Goal: Task Accomplishment & Management: Use online tool/utility

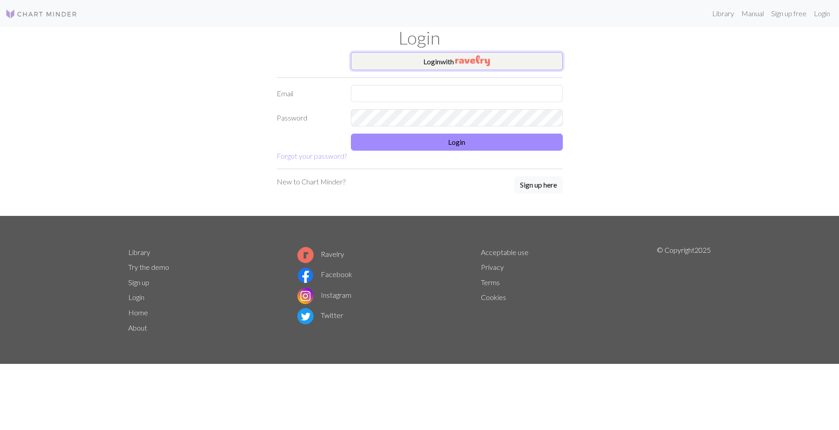
click at [433, 70] on button "Login with" at bounding box center [457, 61] width 212 height 18
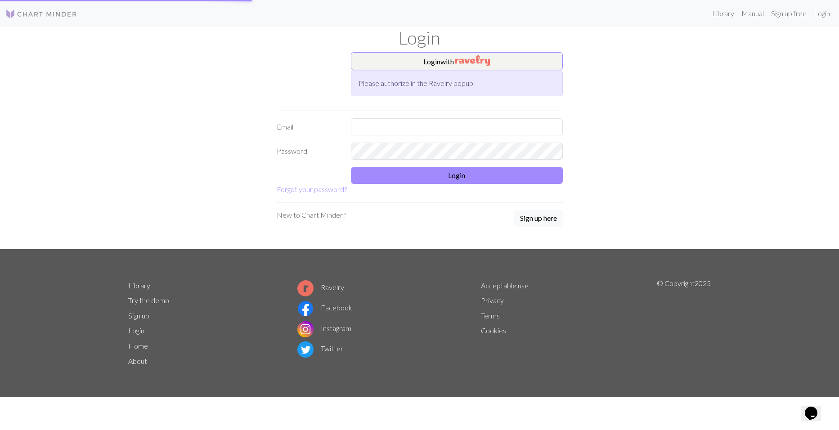
click at [495, 281] on link "Acceptable use" at bounding box center [505, 285] width 48 height 9
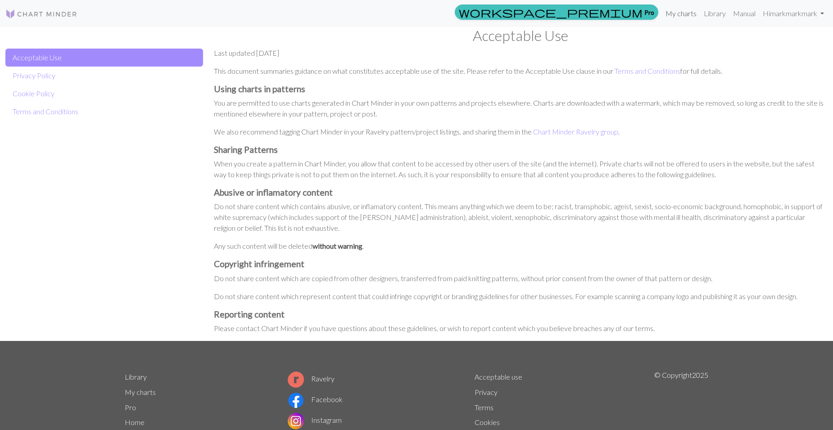
click at [691, 15] on link "My charts" at bounding box center [681, 14] width 38 height 18
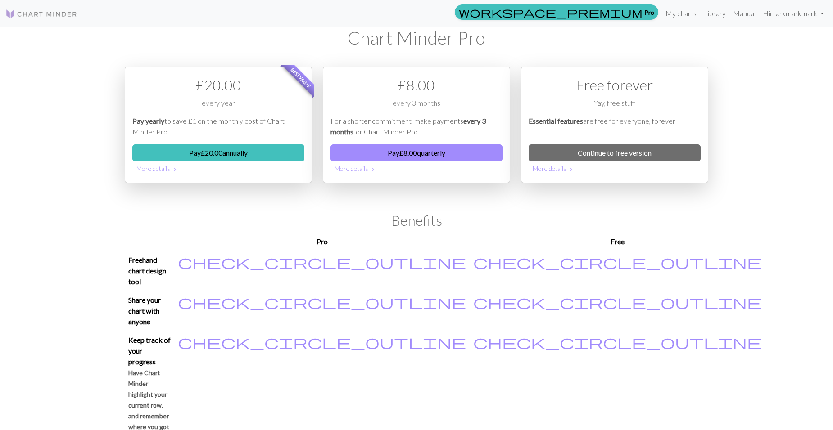
click at [32, 6] on link at bounding box center [41, 13] width 72 height 16
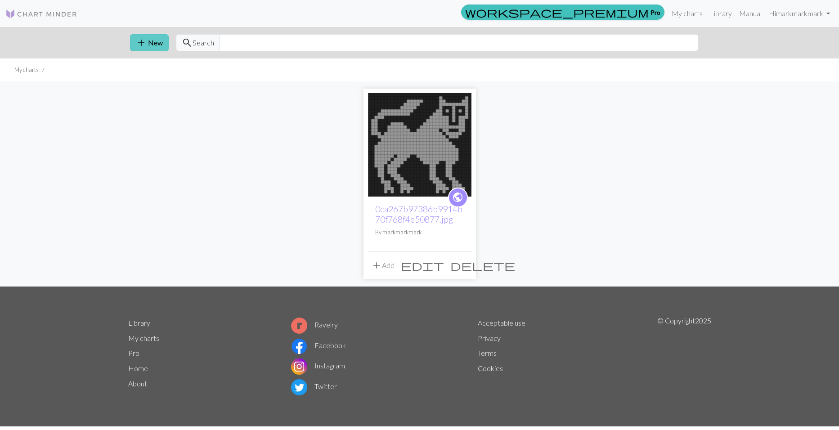
click at [149, 46] on button "add New" at bounding box center [149, 42] width 39 height 17
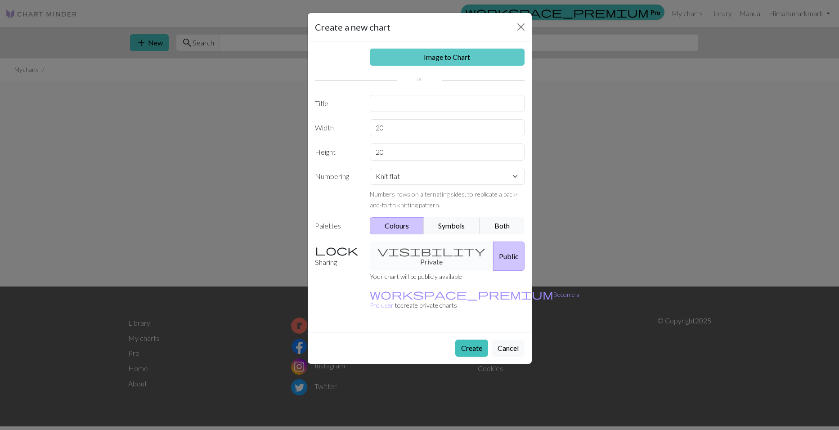
click at [446, 54] on link "Image to Chart" at bounding box center [447, 57] width 155 height 17
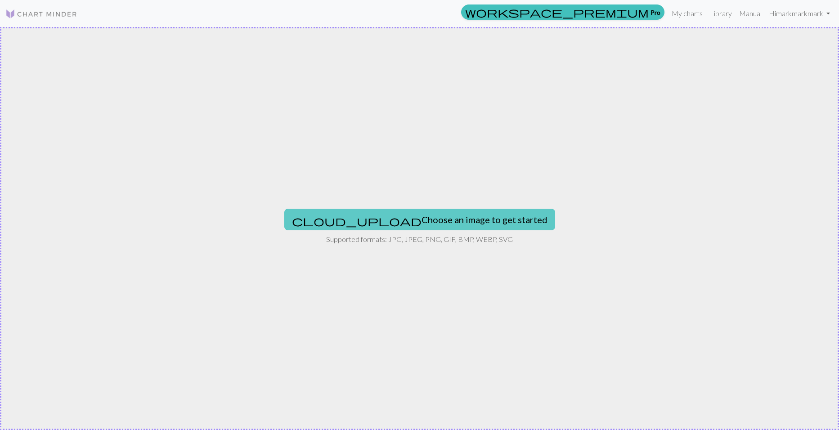
click at [381, 212] on button "cloud_upload Choose an image to get started" at bounding box center [419, 220] width 271 height 22
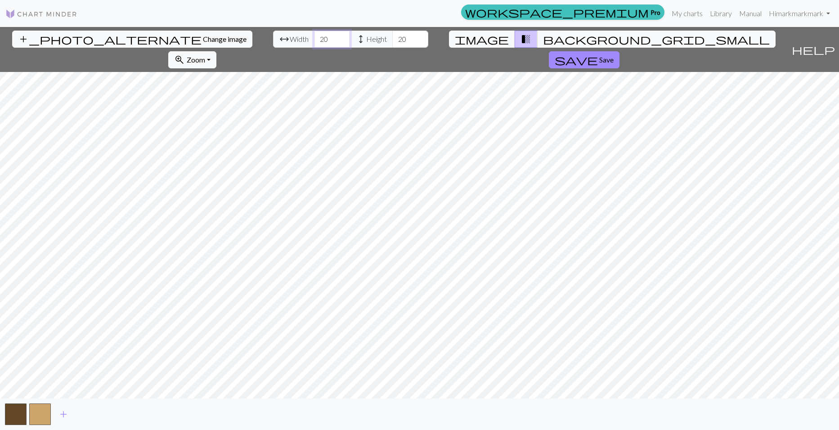
click at [314, 33] on input "20" at bounding box center [332, 39] width 36 height 17
type input "2"
type input "50"
drag, startPoint x: 342, startPoint y: 36, endPoint x: 306, endPoint y: 42, distance: 36.0
click at [306, 42] on div "arrow_range Width 50 height Height 20" at bounding box center [350, 39] width 155 height 17
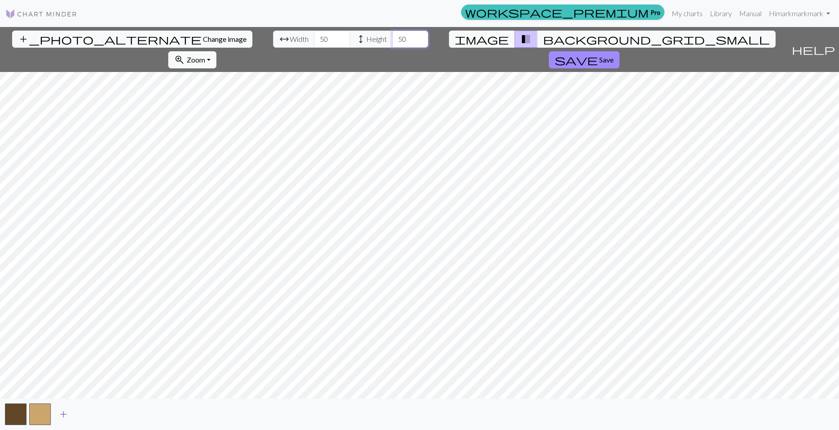
type input "50"
click at [59, 409] on span "add" at bounding box center [63, 414] width 11 height 13
drag, startPoint x: 259, startPoint y: 36, endPoint x: 215, endPoint y: 35, distance: 43.7
click at [273, 35] on div "arrow_range Width 50 height Height 50" at bounding box center [350, 39] width 155 height 17
type input "7"
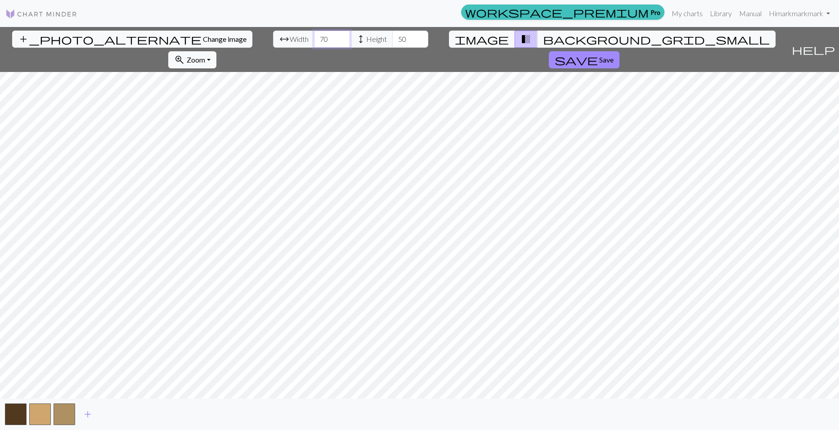
type input "70"
drag, startPoint x: 343, startPoint y: 33, endPoint x: 307, endPoint y: 40, distance: 36.6
click at [307, 40] on div "arrow_range Width 70 height Height 50" at bounding box center [350, 39] width 155 height 17
click at [456, 39] on span "image" at bounding box center [482, 39] width 54 height 13
click at [64, 422] on button "button" at bounding box center [65, 415] width 22 height 22
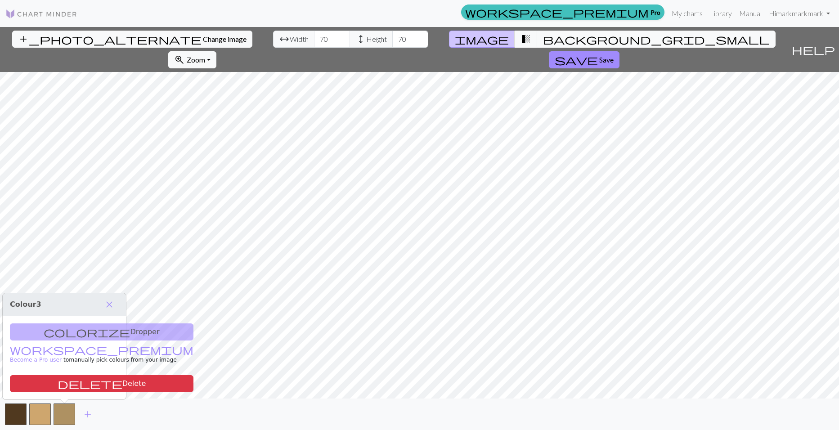
click at [91, 334] on div "colorize Dropper workspace_premium Become a Pro user to manually pick colours f…" at bounding box center [64, 357] width 123 height 83
click at [68, 327] on div "colorize Dropper workspace_premium Become a Pro user to manually pick colours f…" at bounding box center [64, 357] width 123 height 83
click at [63, 335] on div "colorize Dropper workspace_premium Become a Pro user to manually pick colours f…" at bounding box center [64, 357] width 123 height 83
drag, startPoint x: 58, startPoint y: 341, endPoint x: 68, endPoint y: 333, distance: 12.5
click at [68, 333] on div "colorize Dropper workspace_premium Become a Pro user to manually pick colours f…" at bounding box center [64, 357] width 123 height 83
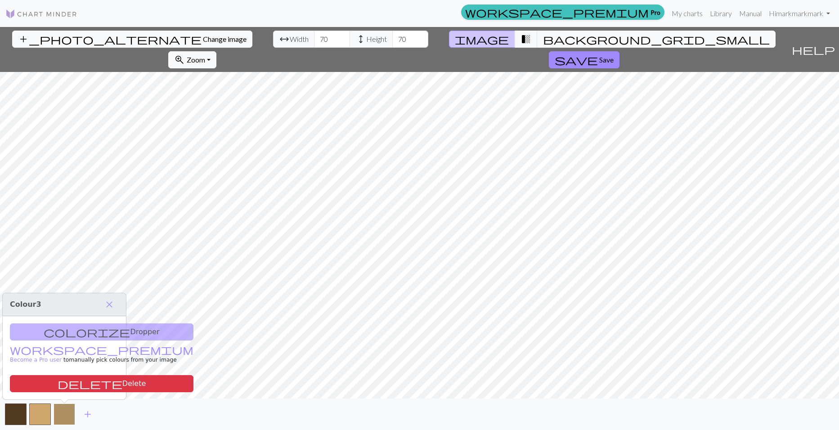
click at [73, 418] on button "button" at bounding box center [65, 415] width 22 height 22
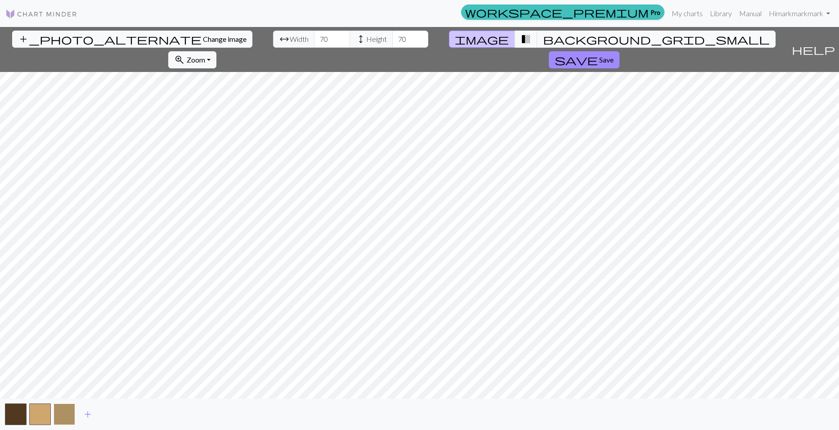
click at [73, 418] on button "button" at bounding box center [65, 415] width 22 height 22
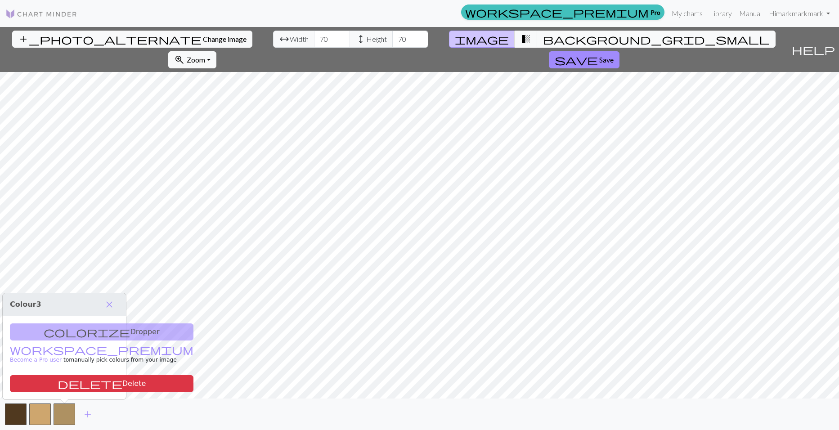
click at [76, 328] on div "colorize Dropper workspace_premium Become a Pro user to manually pick colours f…" at bounding box center [64, 357] width 123 height 83
click at [75, 339] on div "colorize Dropper workspace_premium Become a Pro user to manually pick colours f…" at bounding box center [64, 357] width 123 height 83
click at [77, 361] on p "workspace_premium Become a Pro user to manually pick colours from your image" at bounding box center [102, 354] width 184 height 20
click at [112, 299] on span "close" at bounding box center [109, 304] width 11 height 13
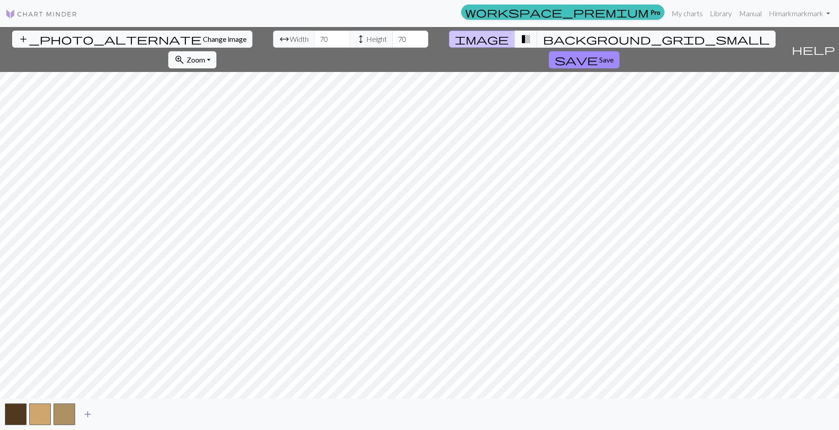
click at [93, 412] on span "add" at bounding box center [87, 414] width 11 height 13
click at [521, 44] on span "transition_fade" at bounding box center [526, 39] width 11 height 13
click at [457, 39] on span "image" at bounding box center [482, 39] width 54 height 13
click at [255, 52] on div "add_photo_alternate Change image arrow_range Width 70 height Height 70 image tr…" at bounding box center [419, 228] width 839 height 403
type input "80"
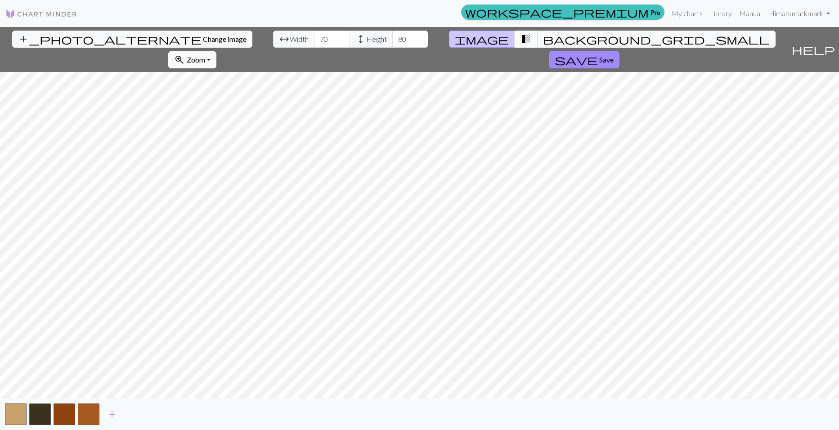
click at [521, 36] on span "transition_fade" at bounding box center [526, 39] width 11 height 13
click at [543, 38] on span "background_grid_small" at bounding box center [656, 39] width 227 height 13
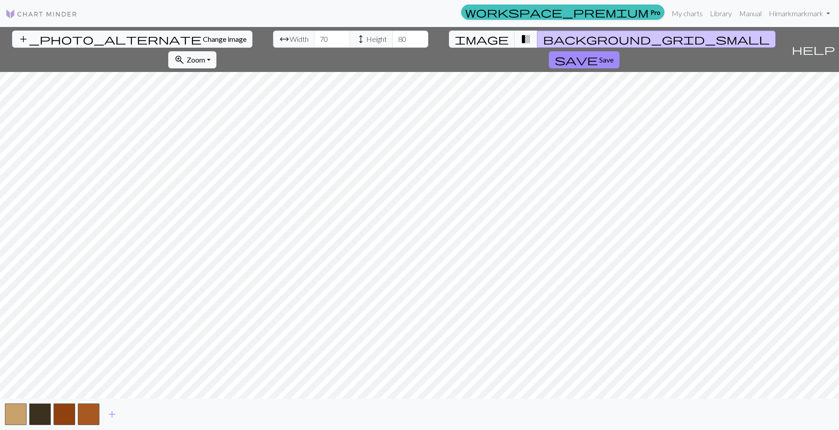
click at [521, 40] on span "transition_fade" at bounding box center [526, 39] width 11 height 13
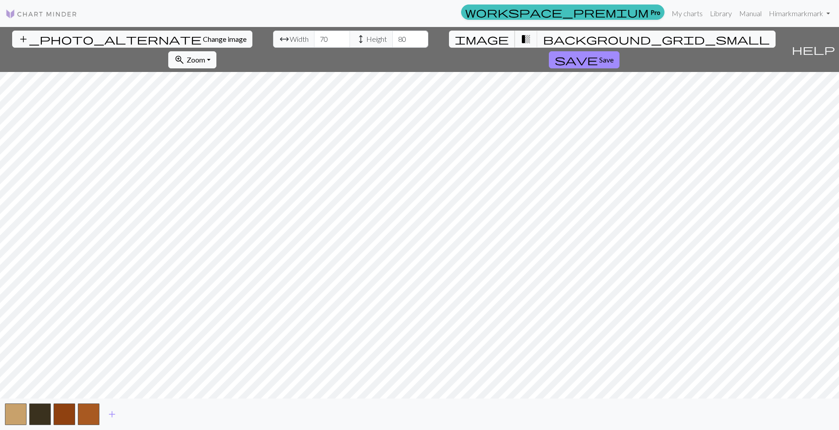
click at [449, 41] on button "image" at bounding box center [482, 39] width 66 height 17
click at [314, 39] on input "74" at bounding box center [332, 39] width 36 height 17
drag, startPoint x: 262, startPoint y: 39, endPoint x: 228, endPoint y: 35, distance: 34.9
click at [273, 35] on div "arrow_range Width 74 height Height 80" at bounding box center [350, 39] width 155 height 17
type input "90"
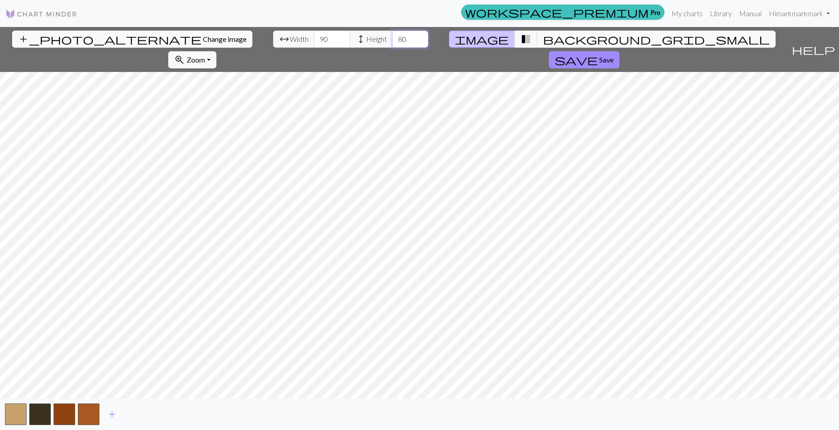
drag, startPoint x: 336, startPoint y: 33, endPoint x: 319, endPoint y: 35, distance: 17.6
click at [319, 35] on div "arrow_range Width 90 height Height 80" at bounding box center [350, 39] width 155 height 17
type input "0"
type input "100"
drag, startPoint x: 257, startPoint y: 36, endPoint x: 225, endPoint y: 29, distance: 32.3
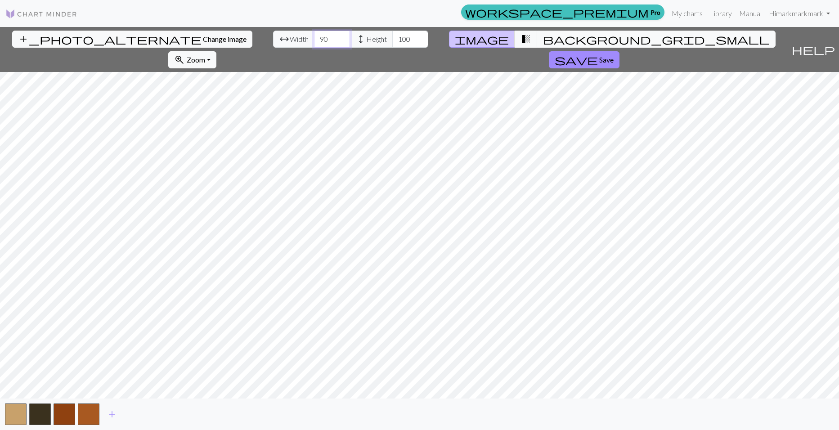
click at [225, 29] on div "add_photo_alternate Change image arrow_range Width 90 height Height 100 image t…" at bounding box center [394, 49] width 788 height 45
type input "100"
click at [521, 42] on span "transition_fade" at bounding box center [526, 39] width 11 height 13
click at [459, 39] on span "image" at bounding box center [482, 39] width 54 height 13
click at [543, 36] on span "background_grid_small" at bounding box center [656, 39] width 227 height 13
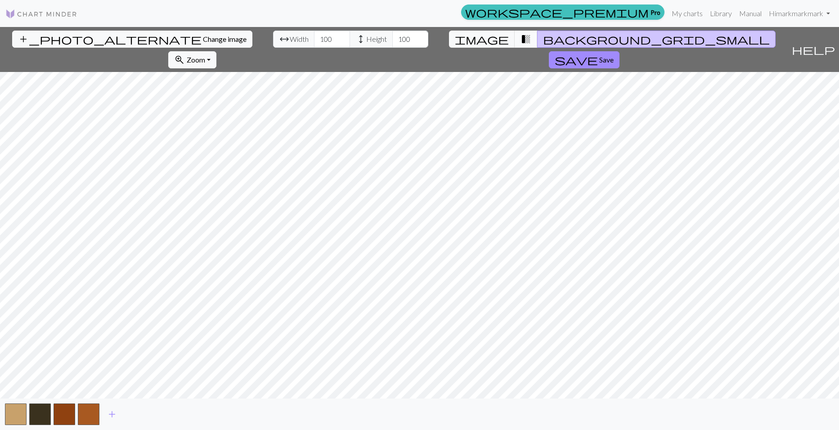
click at [521, 38] on span "transition_fade" at bounding box center [526, 39] width 11 height 13
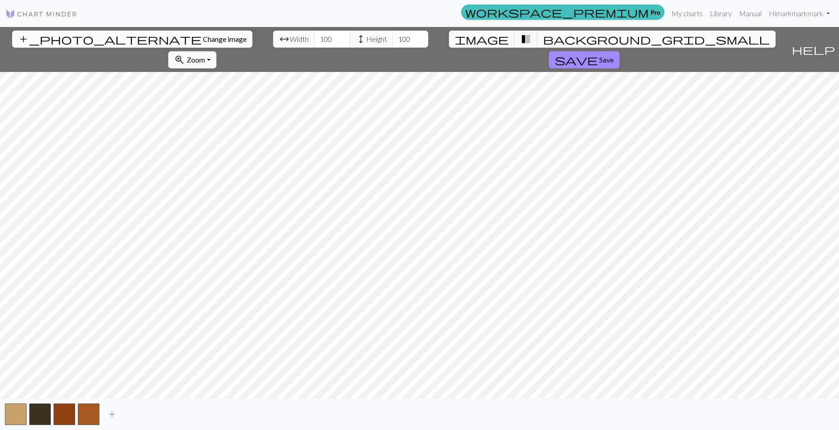
click at [203, 37] on span "Change image" at bounding box center [225, 39] width 44 height 9
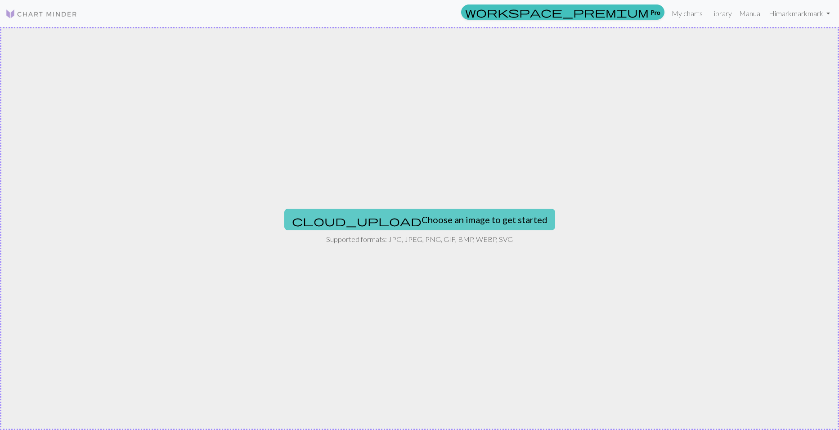
click at [363, 222] on span "cloud_upload" at bounding box center [357, 221] width 130 height 13
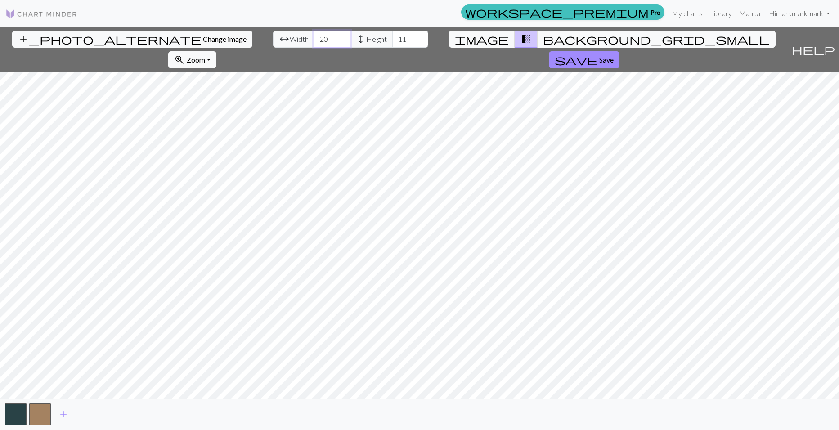
drag, startPoint x: 261, startPoint y: 38, endPoint x: 185, endPoint y: 41, distance: 76.1
click at [185, 41] on div "add_photo_alternate Change image arrow_range Width 20 height Height 11 image tr…" at bounding box center [394, 49] width 788 height 45
type input "40"
click at [392, 37] on input "16" at bounding box center [410, 39] width 36 height 17
click at [392, 37] on input "27" at bounding box center [410, 39] width 36 height 17
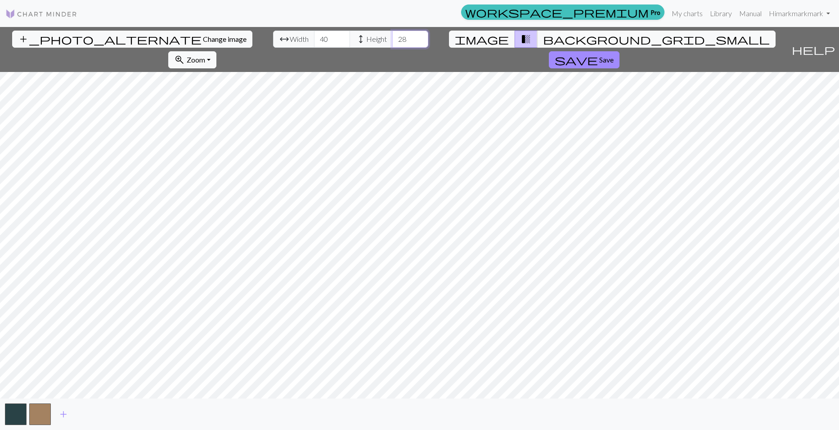
click at [392, 37] on input "28" at bounding box center [410, 39] width 36 height 17
click at [392, 37] on input "29" at bounding box center [410, 39] width 36 height 17
type input "71"
click at [392, 37] on input "71" at bounding box center [410, 39] width 36 height 17
click at [314, 38] on input "100" at bounding box center [332, 39] width 36 height 17
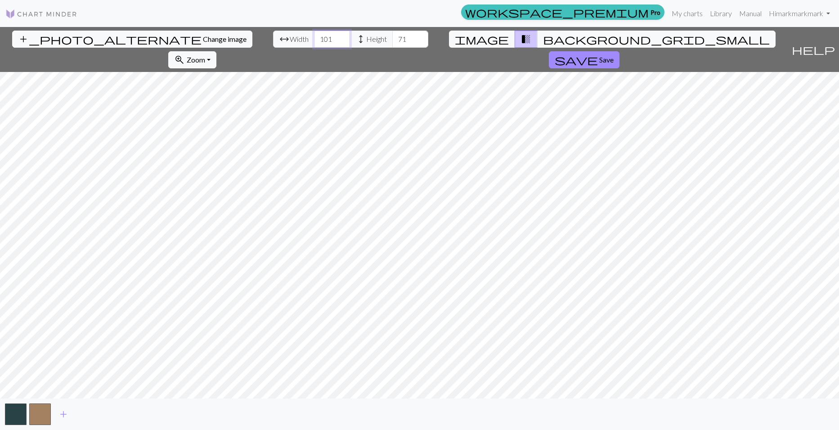
click at [314, 38] on input "101" at bounding box center [332, 39] width 36 height 17
click at [314, 38] on input "102" at bounding box center [332, 39] width 36 height 17
click at [314, 38] on input "103" at bounding box center [332, 39] width 36 height 17
type input "104"
click at [314, 38] on input "104" at bounding box center [332, 39] width 36 height 17
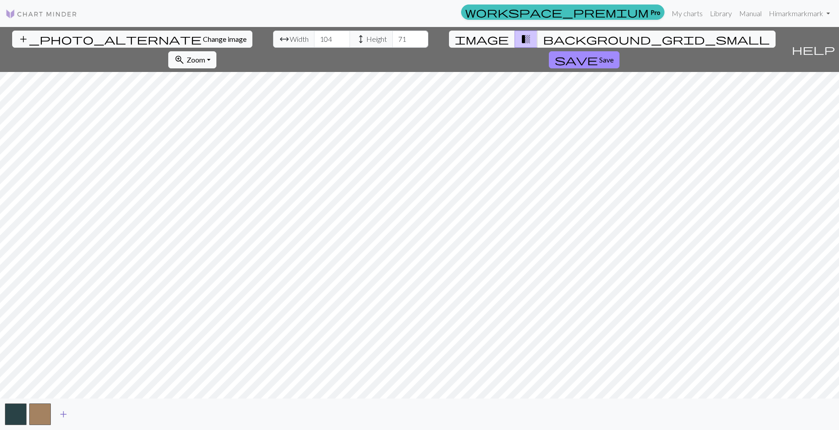
click at [67, 422] on button "add" at bounding box center [63, 414] width 23 height 17
click at [88, 415] on span "add" at bounding box center [87, 414] width 11 height 13
click at [392, 36] on input "77" at bounding box center [410, 39] width 36 height 17
click at [392, 36] on input "78" at bounding box center [410, 39] width 36 height 17
click at [392, 36] on input "79" at bounding box center [410, 39] width 36 height 17
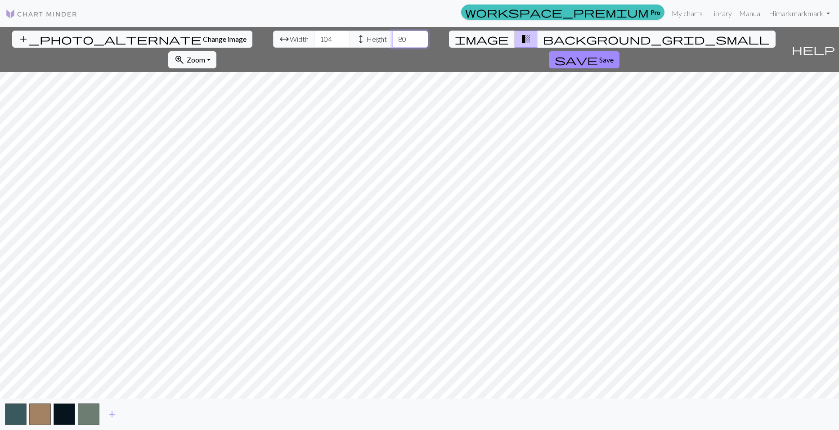
click at [392, 36] on input "80" at bounding box center [410, 39] width 36 height 17
click at [392, 36] on input "81" at bounding box center [410, 39] width 36 height 17
click at [392, 36] on input "82" at bounding box center [410, 39] width 36 height 17
click at [392, 36] on input "83" at bounding box center [410, 39] width 36 height 17
click at [392, 36] on input "84" at bounding box center [410, 39] width 36 height 17
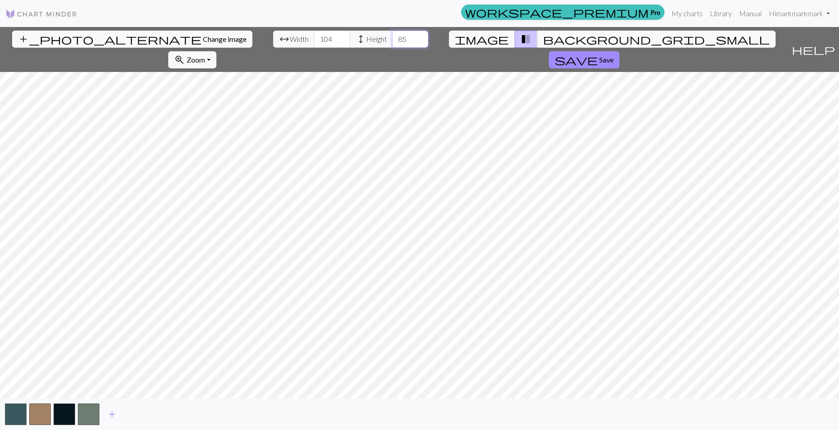
click at [392, 36] on input "85" at bounding box center [410, 39] width 36 height 17
click at [457, 38] on span "image" at bounding box center [482, 39] width 54 height 13
click at [468, 38] on button "image" at bounding box center [482, 39] width 66 height 17
click at [521, 36] on span "transition_fade" at bounding box center [526, 39] width 11 height 13
click at [392, 34] on input "86" at bounding box center [410, 39] width 36 height 17
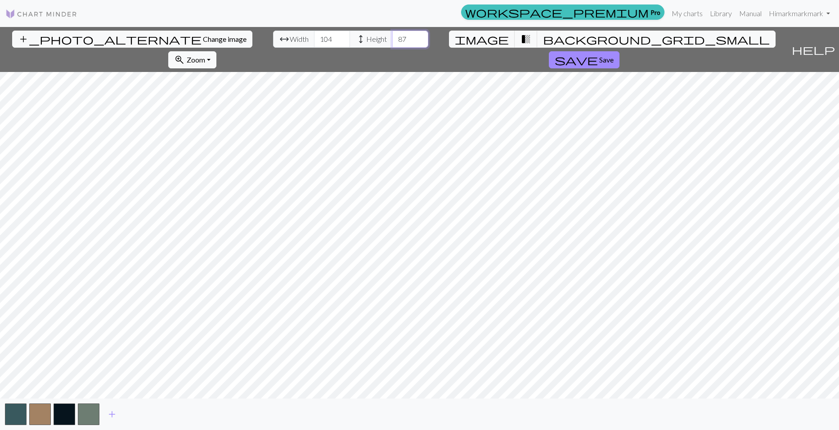
click at [392, 34] on input "87" at bounding box center [410, 39] width 36 height 17
click at [392, 34] on input "88" at bounding box center [410, 39] width 36 height 17
click at [392, 34] on input "89" at bounding box center [410, 39] width 36 height 17
type input "90"
click at [392, 34] on input "90" at bounding box center [410, 39] width 36 height 17
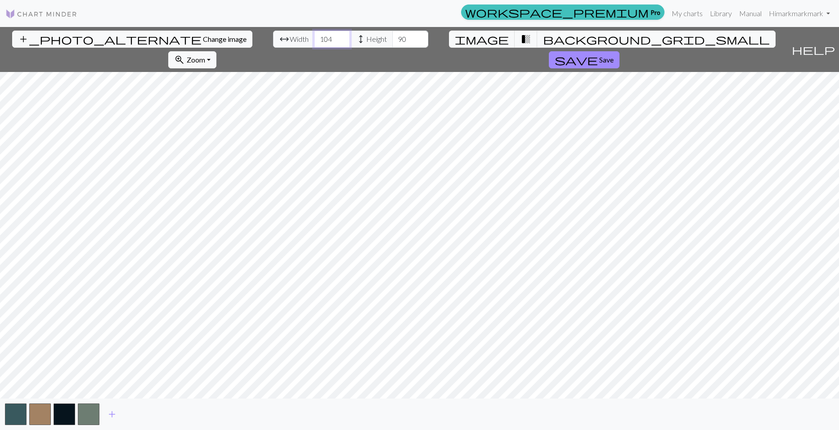
click at [314, 35] on input "105" at bounding box center [332, 39] width 36 height 17
click at [314, 35] on input "106" at bounding box center [332, 39] width 36 height 17
click at [314, 35] on input "107" at bounding box center [332, 39] width 36 height 17
click at [314, 35] on input "108" at bounding box center [332, 39] width 36 height 17
click at [314, 35] on input "109" at bounding box center [332, 39] width 36 height 17
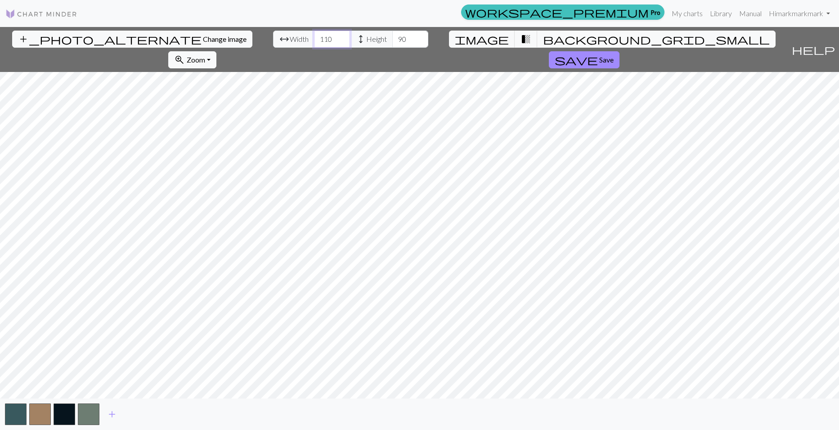
click at [314, 35] on input "110" at bounding box center [332, 39] width 36 height 17
click at [314, 35] on input "111" at bounding box center [332, 39] width 36 height 17
click at [314, 35] on input "112" at bounding box center [332, 39] width 36 height 17
click at [314, 35] on input "113" at bounding box center [332, 39] width 36 height 17
drag, startPoint x: 268, startPoint y: 35, endPoint x: 263, endPoint y: 36, distance: 4.6
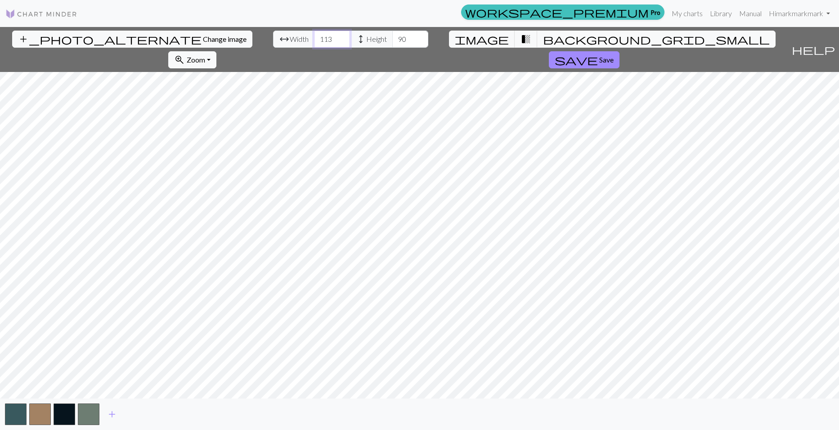
click at [314, 36] on input "113" at bounding box center [332, 39] width 36 height 17
click at [314, 36] on input "114" at bounding box center [332, 39] width 36 height 17
click at [314, 36] on input "115" at bounding box center [332, 39] width 36 height 17
click at [314, 36] on input "116" at bounding box center [332, 39] width 36 height 17
click at [314, 36] on input "117" at bounding box center [332, 39] width 36 height 17
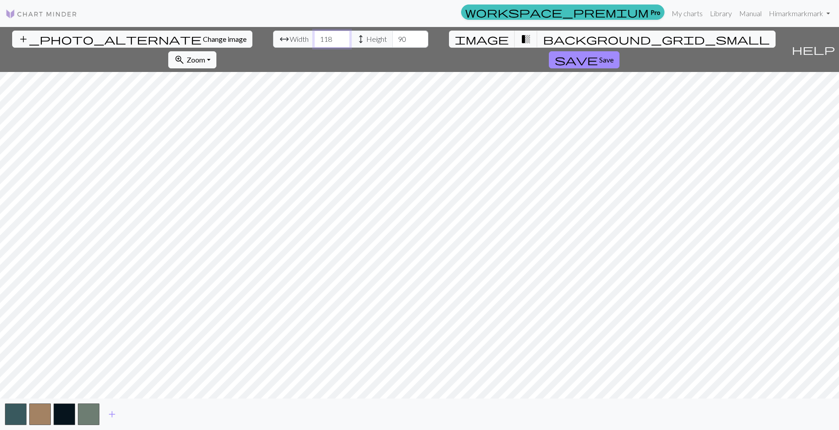
click at [314, 36] on input "118" at bounding box center [332, 39] width 36 height 17
click at [314, 36] on input "119" at bounding box center [332, 39] width 36 height 17
click at [314, 36] on input "120" at bounding box center [332, 39] width 36 height 17
click at [314, 36] on input "121" at bounding box center [332, 39] width 36 height 17
click at [314, 36] on input "122" at bounding box center [332, 39] width 36 height 17
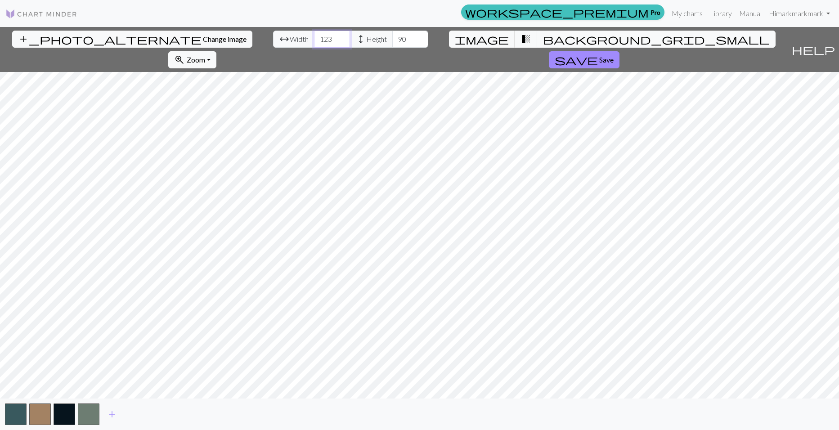
click at [314, 36] on input "123" at bounding box center [332, 39] width 36 height 17
click at [314, 36] on input "124" at bounding box center [332, 39] width 36 height 17
click at [314, 36] on input "125" at bounding box center [332, 39] width 36 height 17
type input "126"
click at [314, 36] on input "126" at bounding box center [332, 39] width 36 height 17
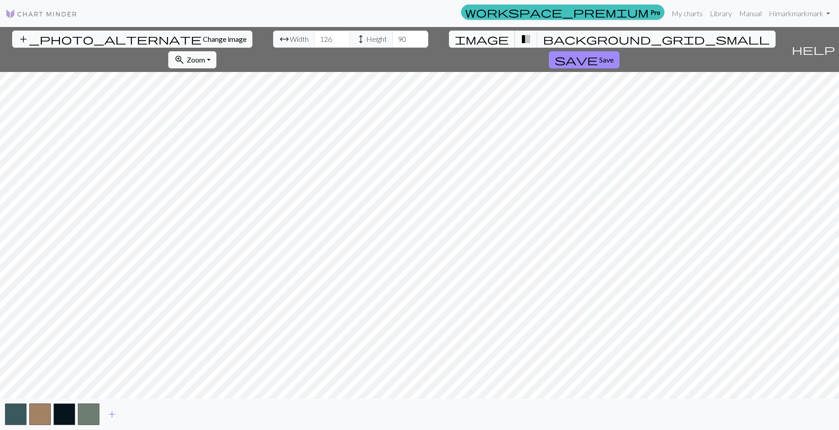
click at [462, 45] on span "image" at bounding box center [482, 39] width 54 height 13
click at [521, 42] on span "transition_fade" at bounding box center [526, 39] width 11 height 13
click at [543, 43] on span "background_grid_small" at bounding box center [656, 39] width 227 height 13
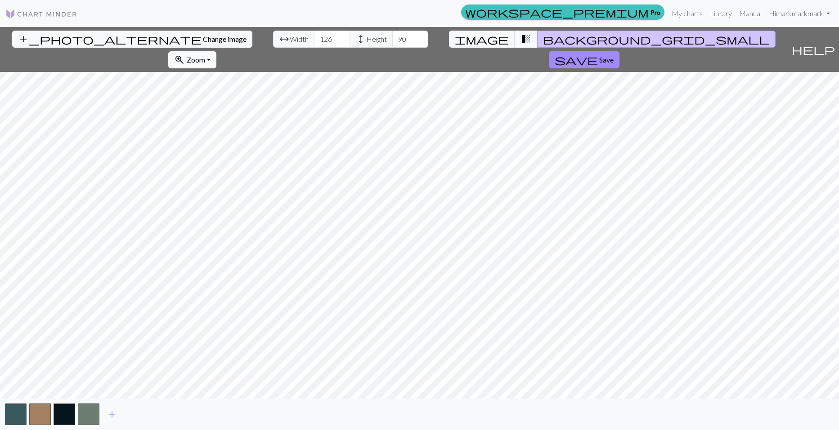
click at [521, 41] on span "transition_fade" at bounding box center [526, 39] width 11 height 13
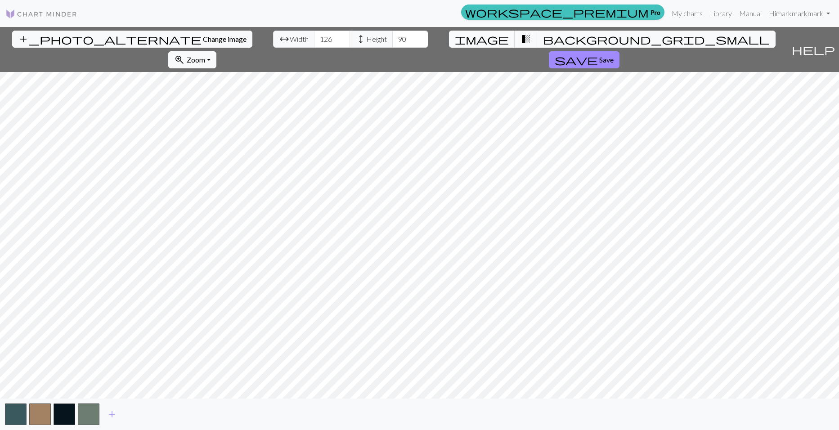
click at [460, 38] on span "image" at bounding box center [482, 39] width 54 height 13
click at [468, 37] on button "image" at bounding box center [482, 39] width 66 height 17
click at [521, 36] on span "transition_fade" at bounding box center [526, 39] width 11 height 13
click at [203, 41] on span "Change image" at bounding box center [225, 39] width 44 height 9
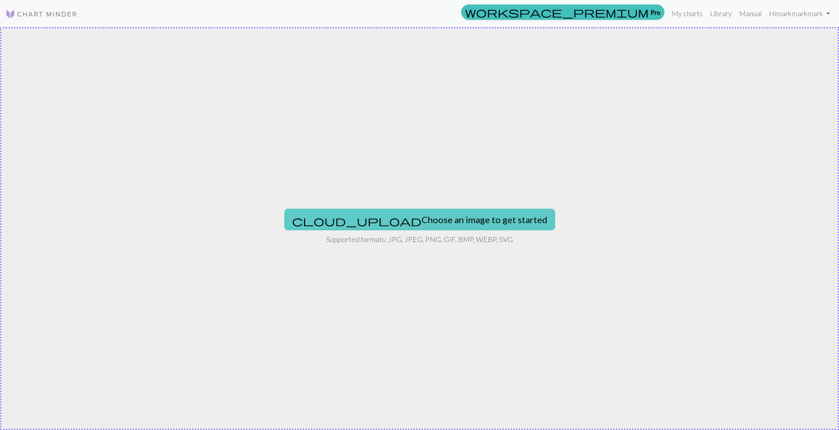
click at [477, 218] on button "cloud_upload Choose an image to get started" at bounding box center [419, 220] width 271 height 22
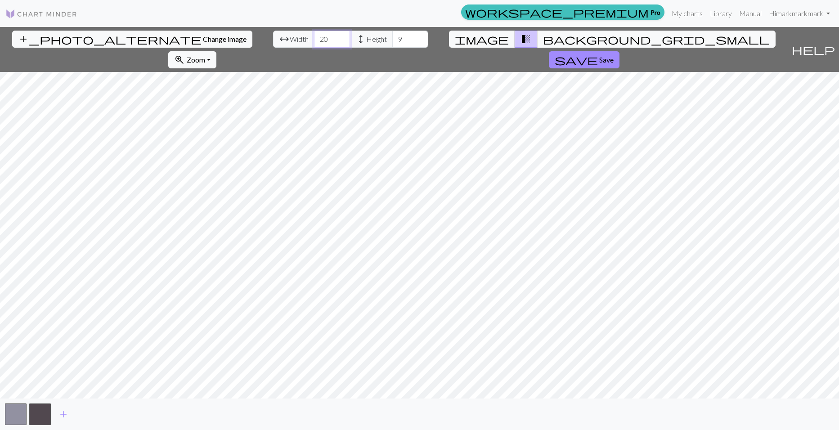
drag, startPoint x: 256, startPoint y: 37, endPoint x: 246, endPoint y: 41, distance: 10.9
click at [314, 41] on input "20" at bounding box center [332, 39] width 36 height 17
type input "50"
drag, startPoint x: 337, startPoint y: 42, endPoint x: 322, endPoint y: 41, distance: 14.9
click at [392, 41] on input "9" at bounding box center [410, 39] width 36 height 17
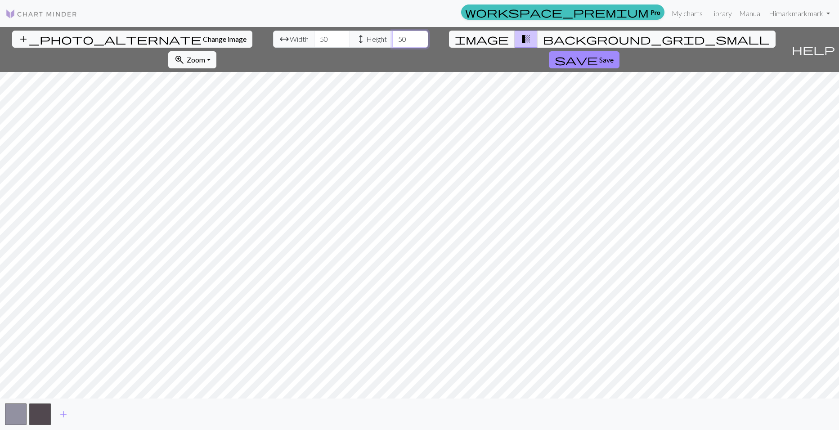
click at [392, 45] on input "50" at bounding box center [410, 39] width 36 height 17
click at [392, 43] on input "49" at bounding box center [410, 39] width 36 height 17
click at [392, 43] on input "48" at bounding box center [410, 39] width 36 height 17
click at [392, 43] on input "47" at bounding box center [410, 39] width 36 height 17
click at [392, 43] on input "46" at bounding box center [410, 39] width 36 height 17
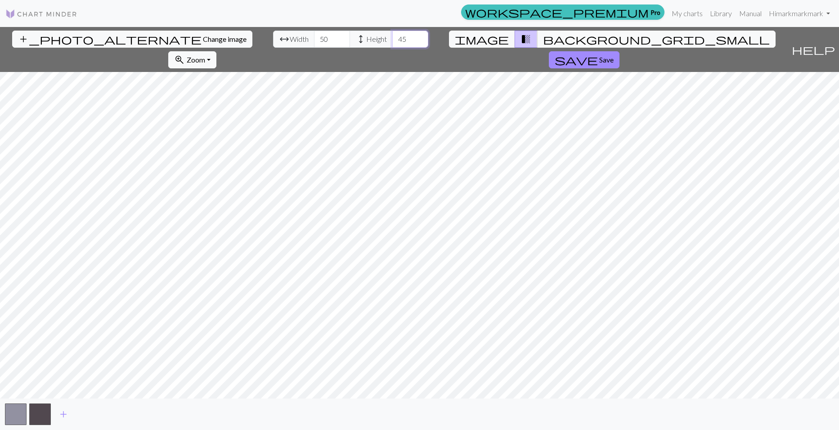
click at [392, 43] on input "45" at bounding box center [410, 39] width 36 height 17
click at [392, 43] on input "44" at bounding box center [410, 39] width 36 height 17
click at [392, 43] on input "43" at bounding box center [410, 39] width 36 height 17
click at [392, 43] on input "42" at bounding box center [410, 39] width 36 height 17
click at [392, 43] on input "41" at bounding box center [410, 39] width 36 height 17
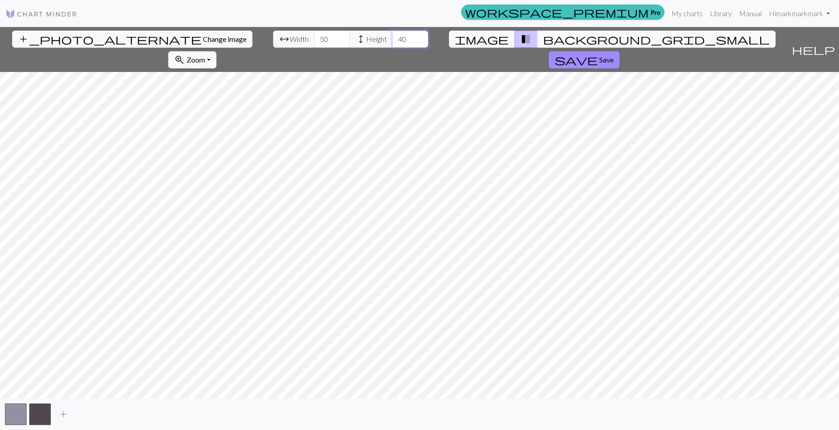
click at [392, 43] on input "40" at bounding box center [410, 39] width 36 height 17
click at [392, 43] on input "39" at bounding box center [410, 39] width 36 height 17
click at [392, 43] on input "38" at bounding box center [410, 39] width 36 height 17
click at [392, 43] on input "37" at bounding box center [410, 39] width 36 height 17
click at [392, 43] on input "36" at bounding box center [410, 39] width 36 height 17
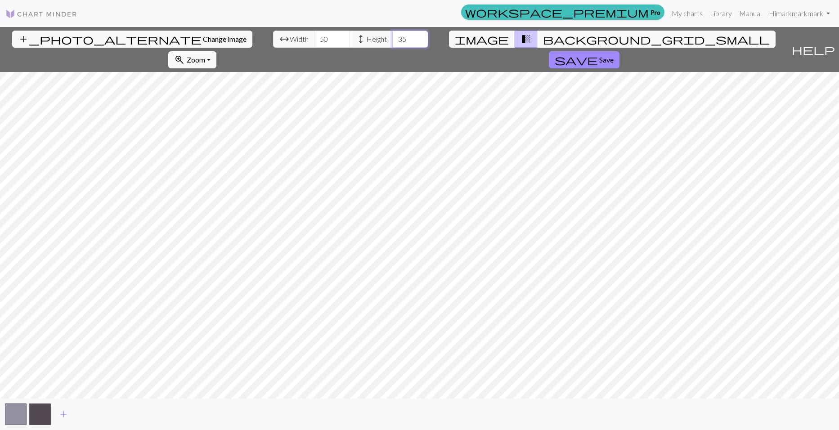
click at [392, 43] on input "35" at bounding box center [410, 39] width 36 height 17
click at [392, 43] on input "34" at bounding box center [410, 39] width 36 height 17
click at [392, 41] on input "33" at bounding box center [410, 39] width 36 height 17
click at [392, 41] on input "32" at bounding box center [410, 39] width 36 height 17
click at [392, 41] on input "31" at bounding box center [410, 39] width 36 height 17
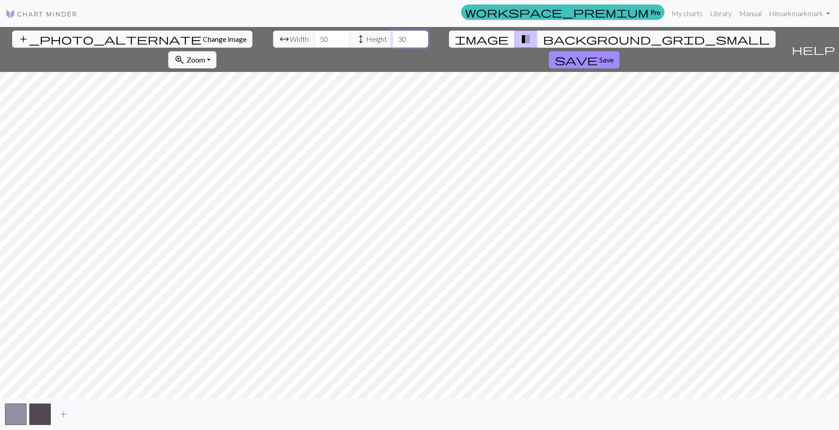
click at [392, 41] on input "30" at bounding box center [410, 39] width 36 height 17
click at [392, 41] on input "29" at bounding box center [410, 39] width 36 height 17
click at [392, 41] on input "28" at bounding box center [410, 39] width 36 height 17
click at [392, 41] on input "27" at bounding box center [410, 39] width 36 height 17
click at [392, 41] on input "26" at bounding box center [410, 39] width 36 height 17
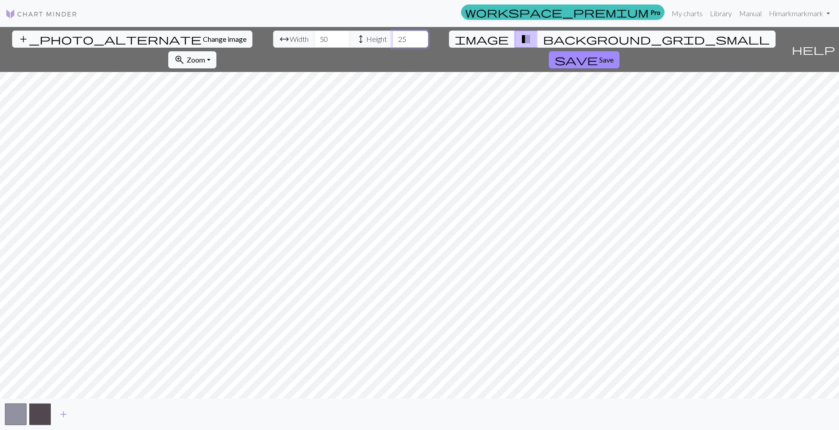
type input "25"
click at [392, 41] on input "25" at bounding box center [410, 39] width 36 height 17
click at [63, 407] on button "add" at bounding box center [63, 414] width 23 height 17
click at [63, 407] on button "button" at bounding box center [65, 415] width 22 height 22
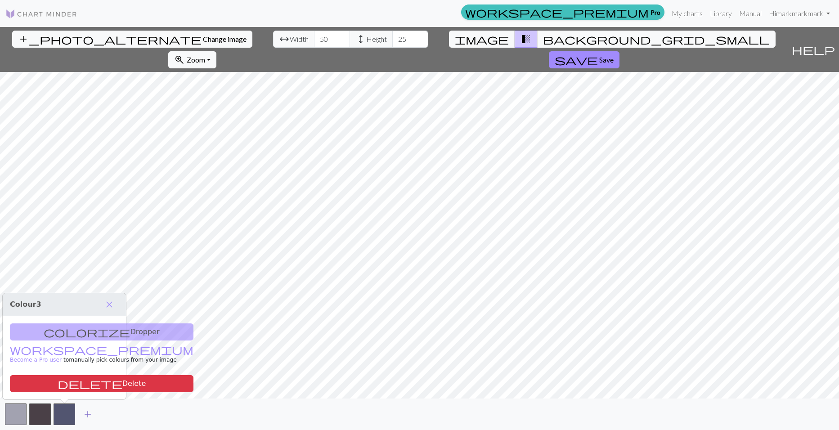
click at [92, 410] on span "add" at bounding box center [87, 414] width 11 height 13
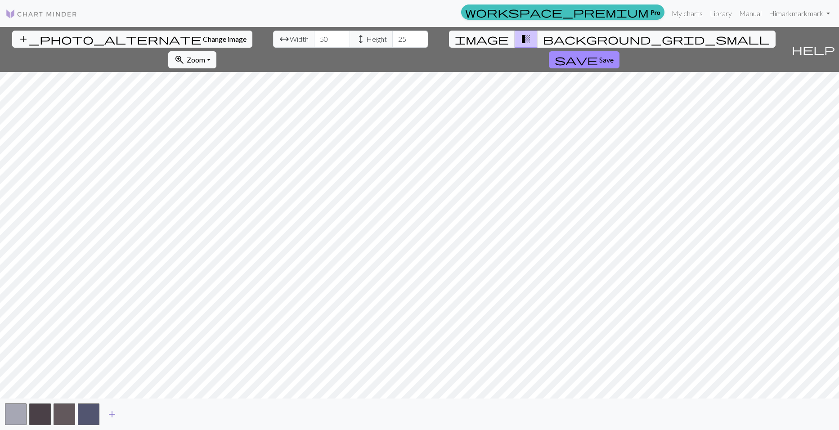
click at [92, 410] on button "button" at bounding box center [89, 415] width 22 height 22
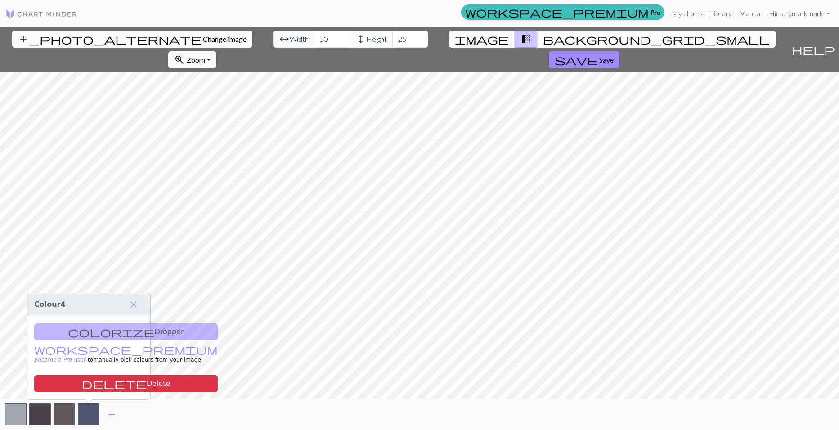
click at [92, 410] on button "button" at bounding box center [89, 415] width 22 height 22
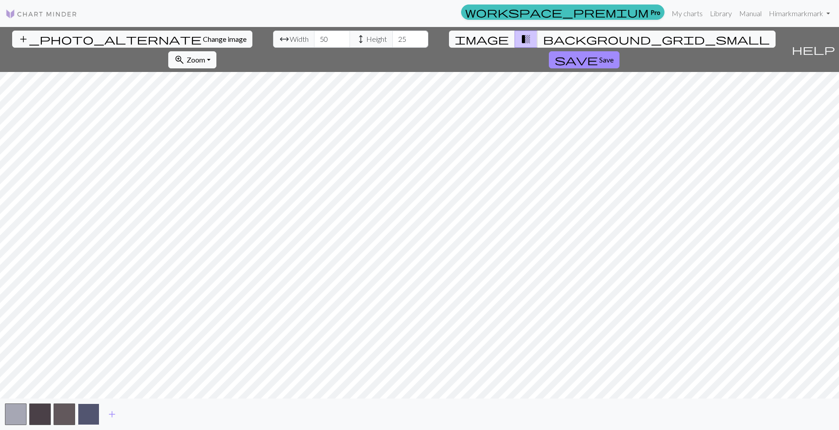
click at [81, 410] on button "button" at bounding box center [89, 415] width 22 height 22
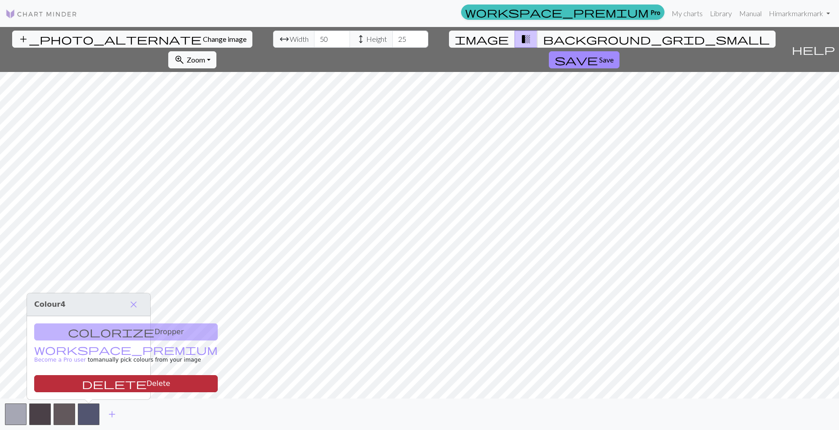
click at [82, 387] on span "delete" at bounding box center [114, 384] width 65 height 13
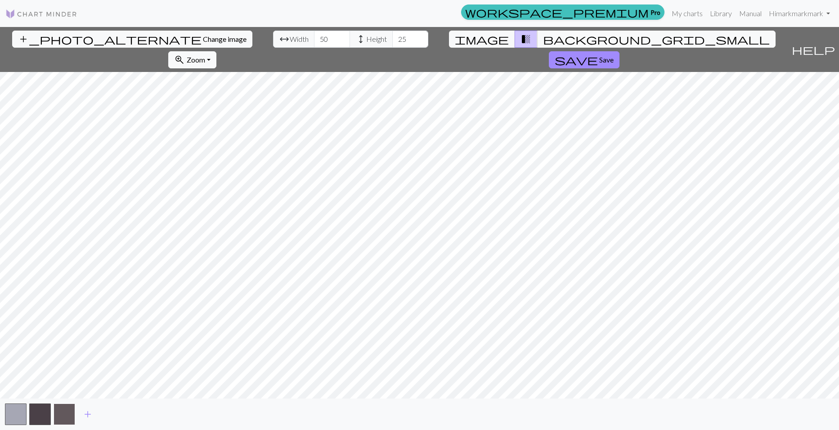
click at [59, 410] on button "button" at bounding box center [65, 415] width 22 height 22
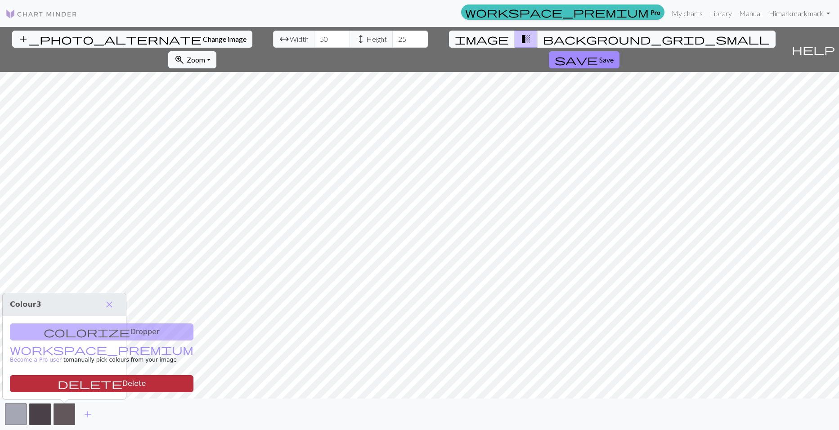
click at [75, 383] on button "delete Delete" at bounding box center [102, 383] width 184 height 17
